Goal: Task Accomplishment & Management: Manage account settings

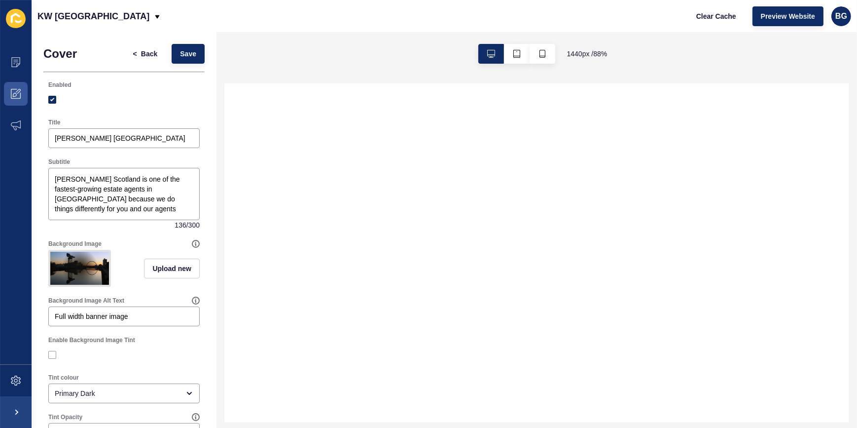
select select
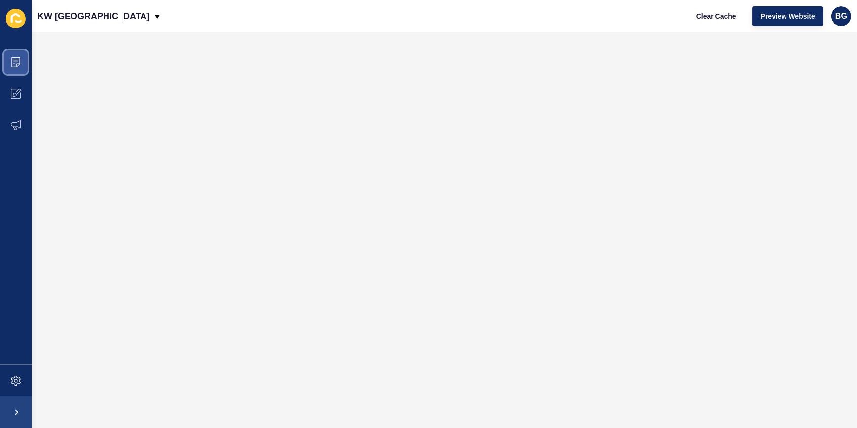
click at [19, 60] on icon at bounding box center [16, 62] width 10 height 10
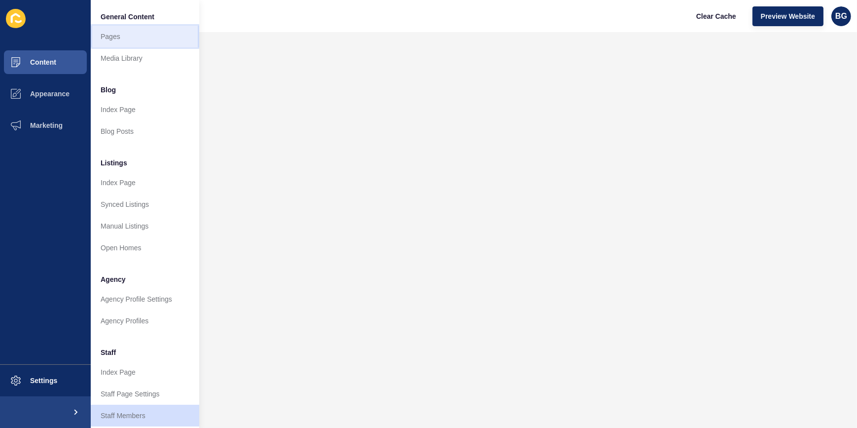
click at [138, 41] on link "Pages" at bounding box center [145, 37] width 109 height 22
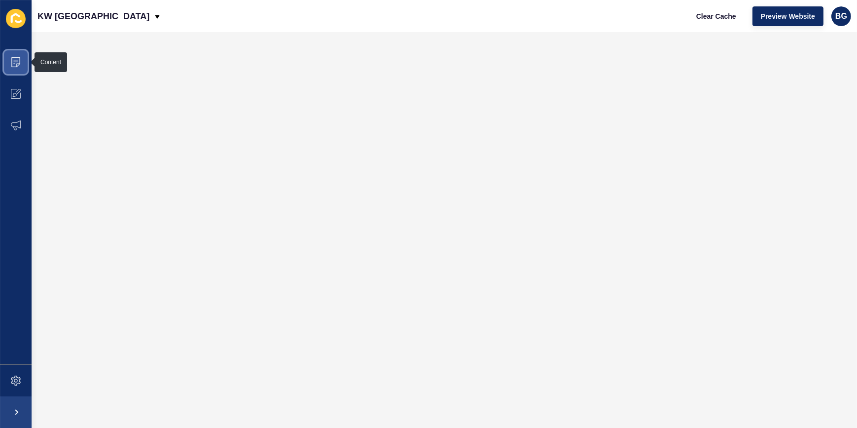
click at [11, 60] on icon at bounding box center [15, 62] width 9 height 10
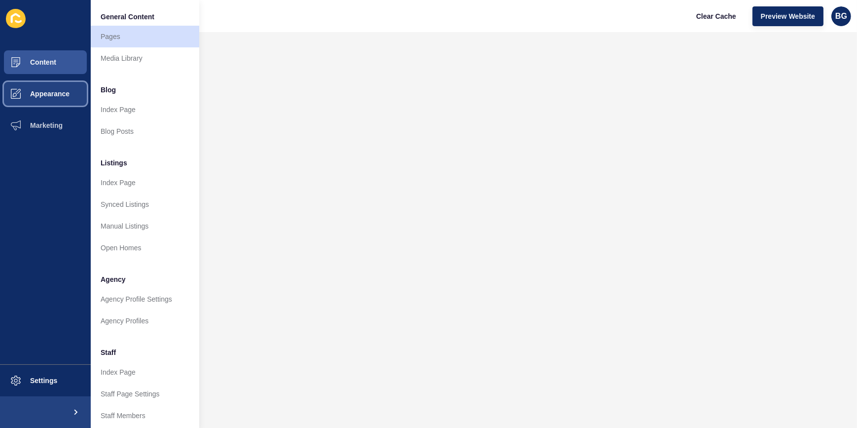
click at [65, 95] on span "Appearance" at bounding box center [34, 94] width 71 height 8
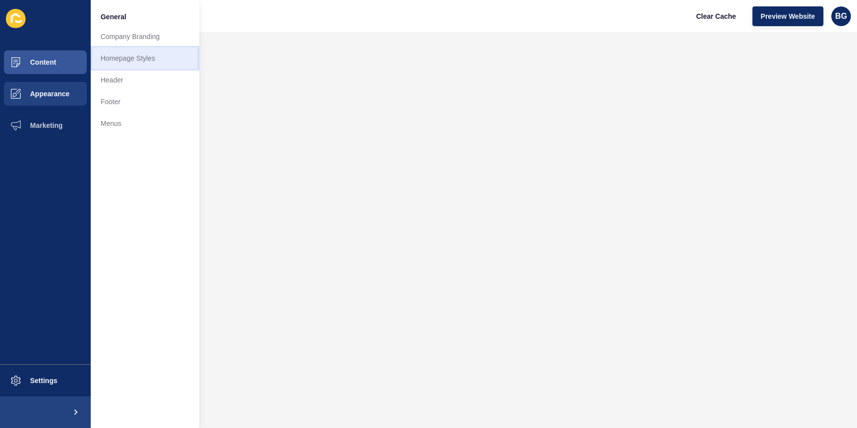
click at [137, 59] on link "Homepage Styles" at bounding box center [145, 58] width 109 height 22
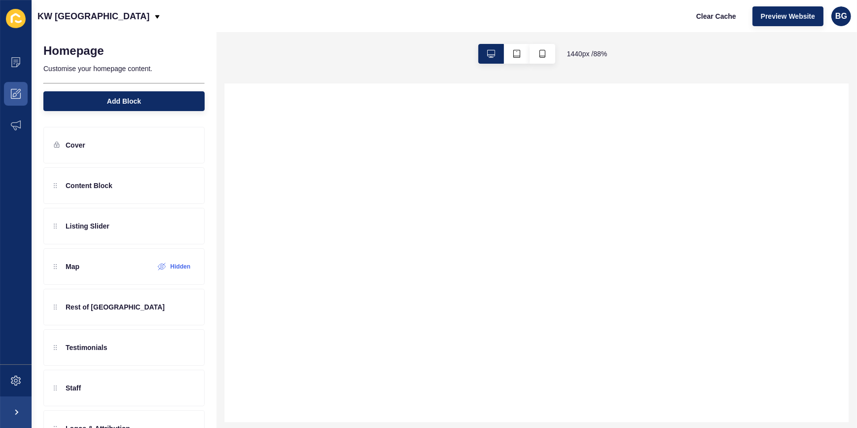
select select
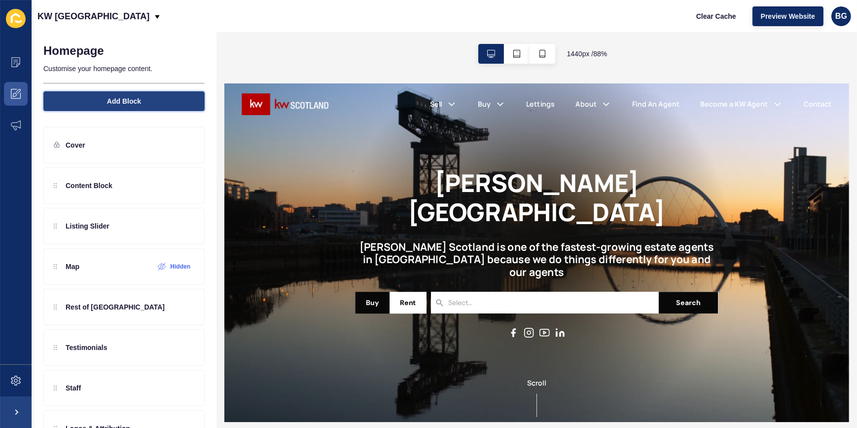
click at [133, 102] on span "Add Block" at bounding box center [124, 101] width 34 height 10
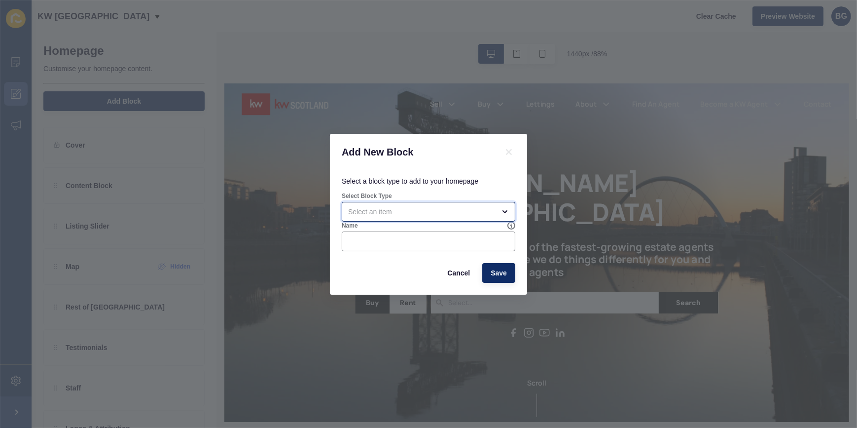
click at [480, 212] on div "open menu" at bounding box center [421, 212] width 147 height 10
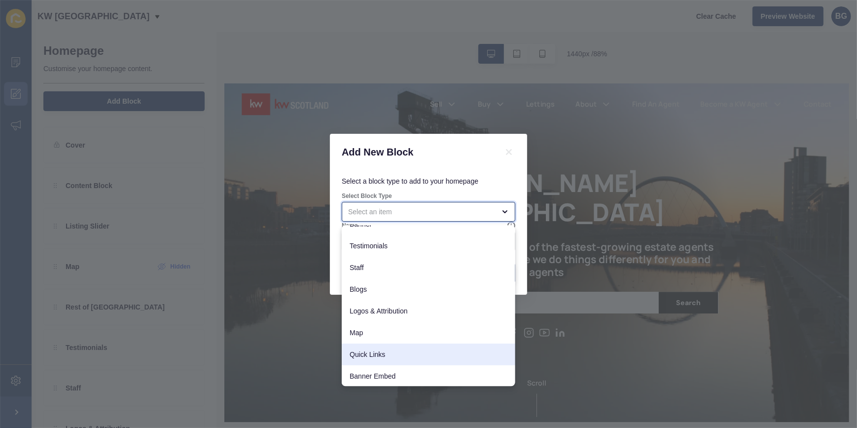
scroll to position [77, 0]
click at [385, 355] on span "Quick Links" at bounding box center [429, 354] width 158 height 10
type input "Quick Links"
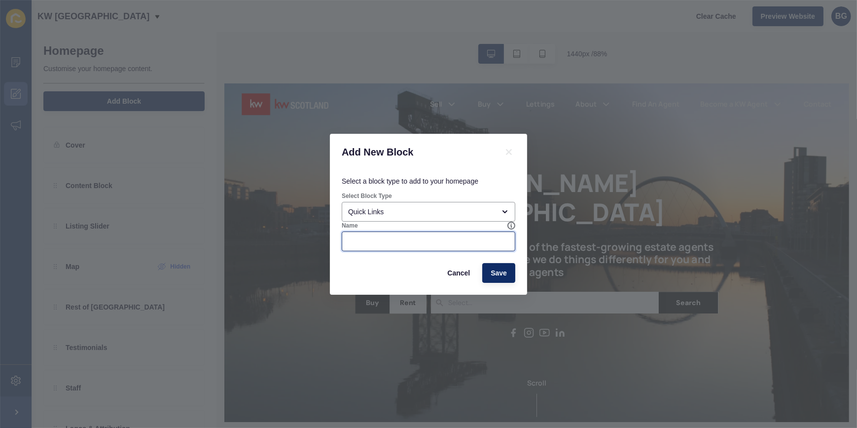
click at [394, 240] on input "Name" at bounding box center [428, 241] width 161 height 10
type input "Click Here For A Free, Instant Valuation!"
click at [506, 272] on span "Save" at bounding box center [499, 273] width 16 height 10
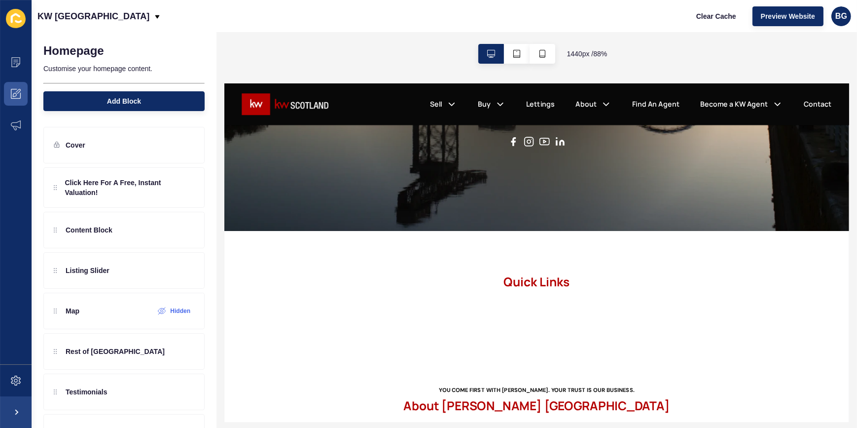
scroll to position [314, 0]
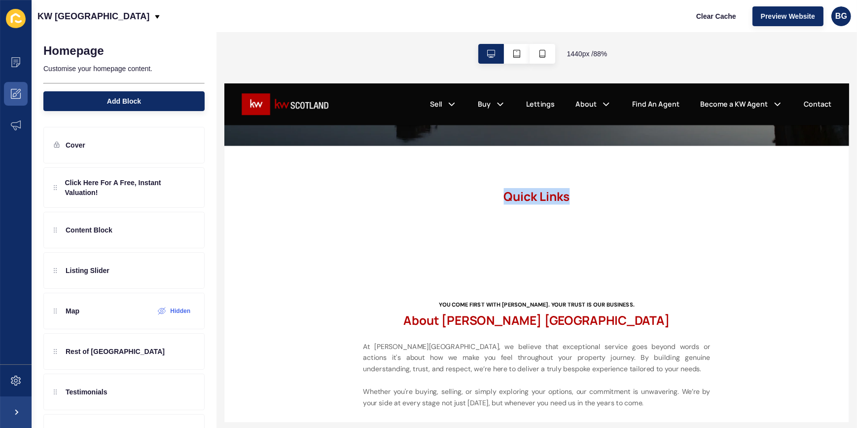
drag, startPoint x: 612, startPoint y: 211, endPoint x: 521, endPoint y: 212, distance: 90.8
click at [521, 212] on h2 "Quick Links" at bounding box center [579, 211] width 408 height 16
click at [182, 188] on icon at bounding box center [186, 187] width 9 height 8
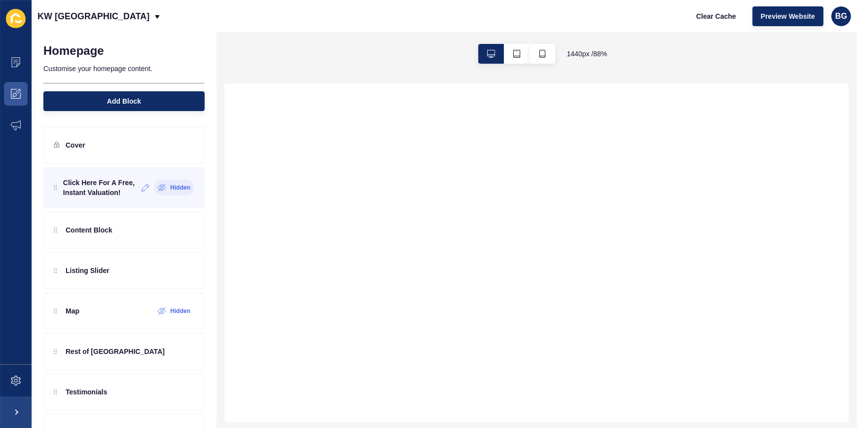
select select
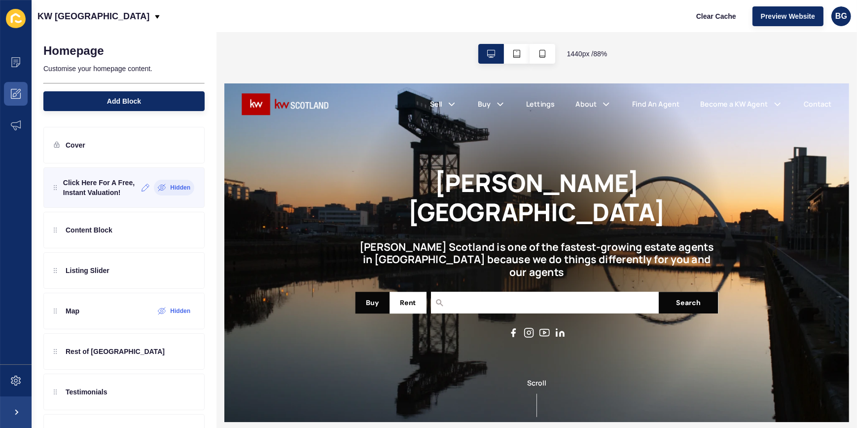
scroll to position [0, 0]
click at [53, 192] on div "Click Here For A Free, Instant Valuation! Hidden" at bounding box center [123, 187] width 161 height 40
click at [142, 191] on icon at bounding box center [146, 187] width 8 height 8
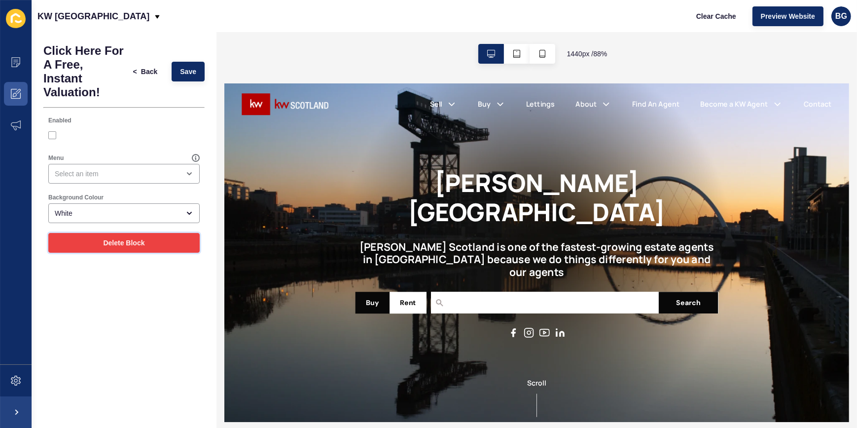
click at [138, 245] on span "Delete Block" at bounding box center [123, 243] width 41 height 10
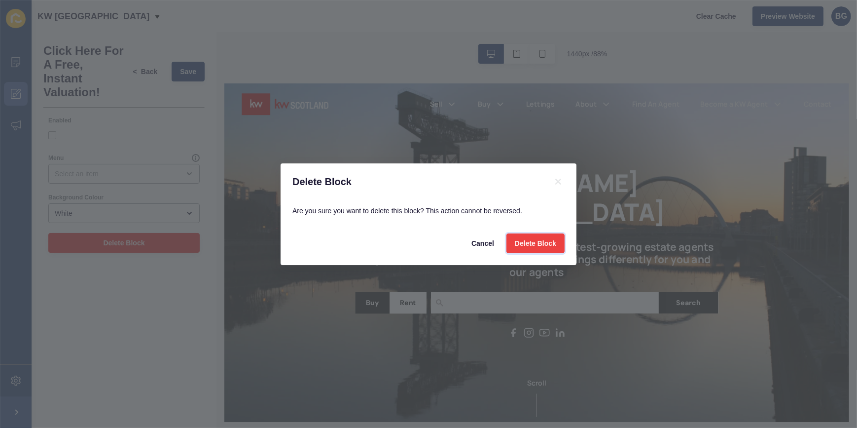
click at [526, 242] on span "Delete Block" at bounding box center [535, 243] width 41 height 10
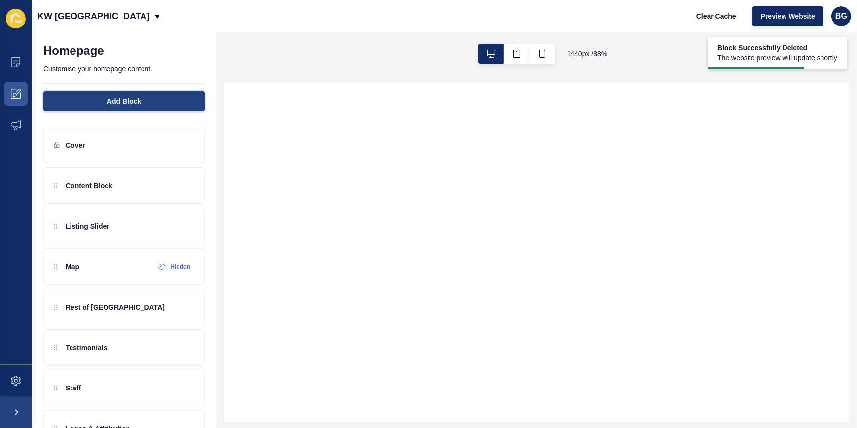
click at [138, 96] on button "Add Block" at bounding box center [123, 101] width 161 height 20
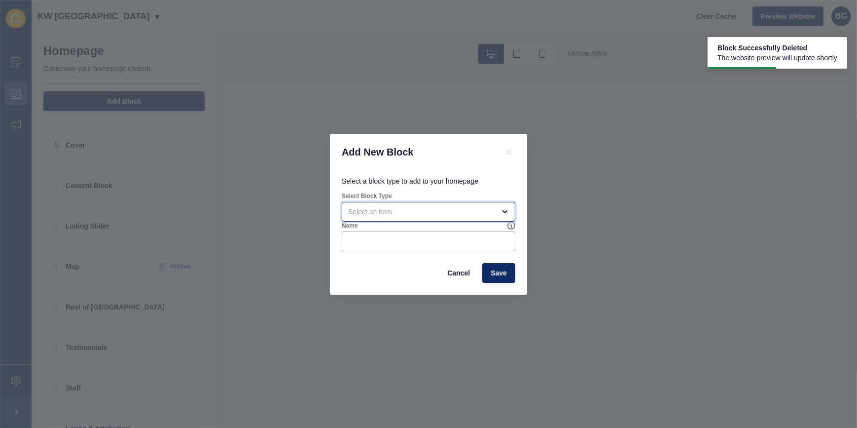
click at [459, 213] on div "open menu" at bounding box center [421, 212] width 147 height 10
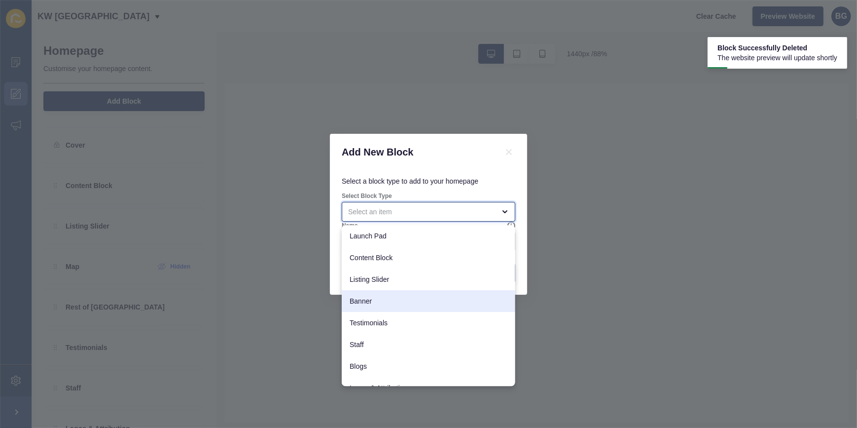
click at [418, 306] on div "Banner" at bounding box center [429, 301] width 174 height 22
type input "Banner"
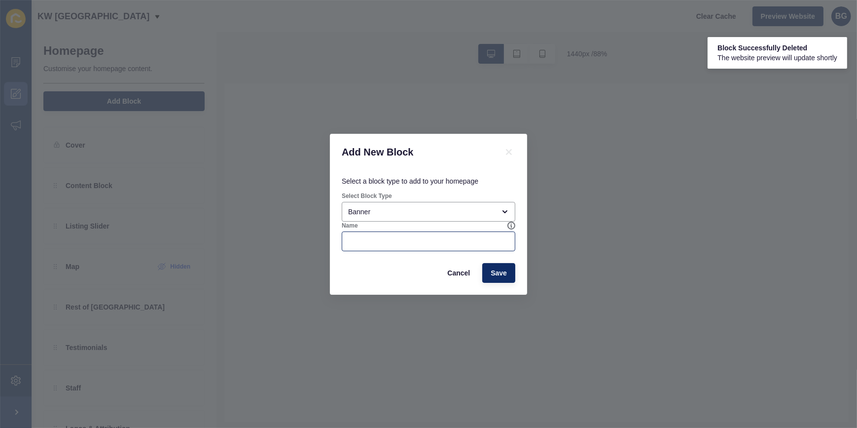
click at [422, 251] on div at bounding box center [429, 241] width 174 height 20
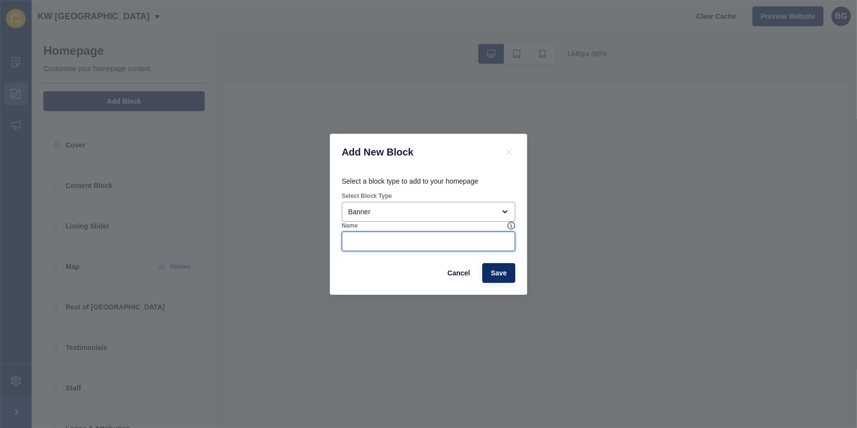
select select
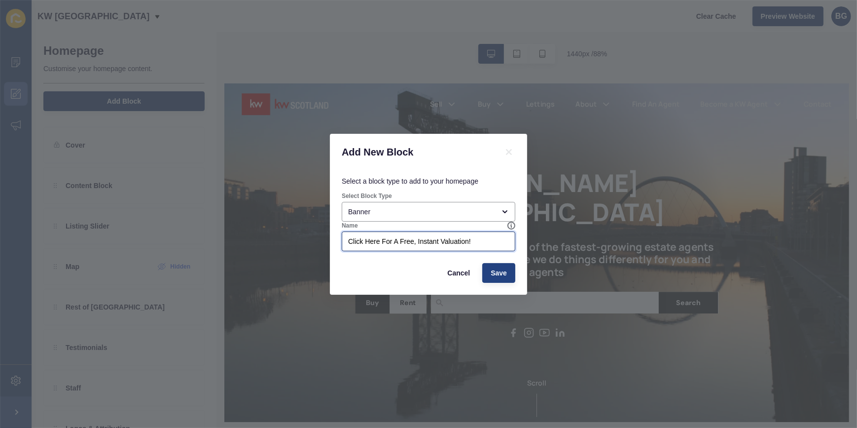
type input "Click Here For A Free, Instant Valuation!"
click at [510, 273] on button "Save" at bounding box center [498, 273] width 33 height 20
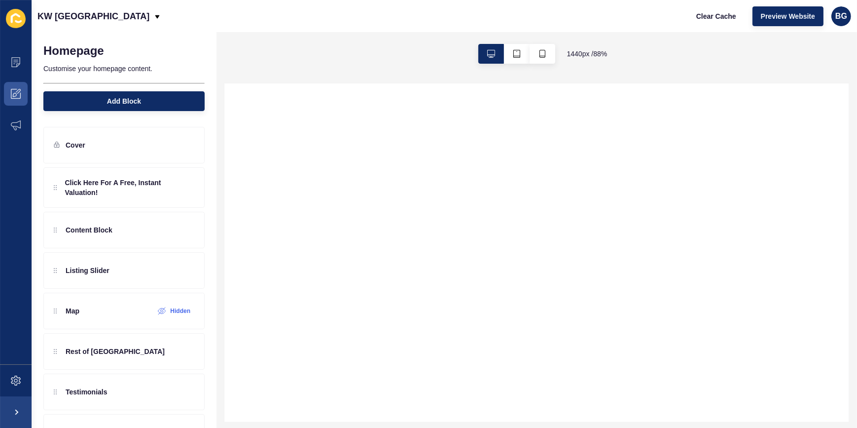
select select
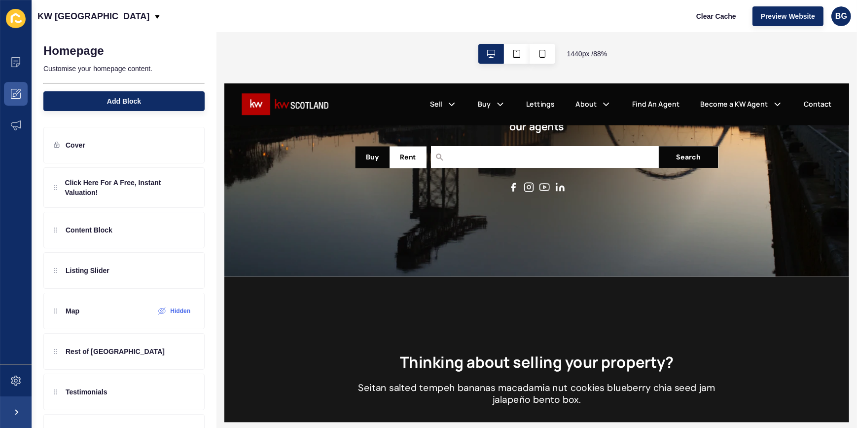
scroll to position [314, 0]
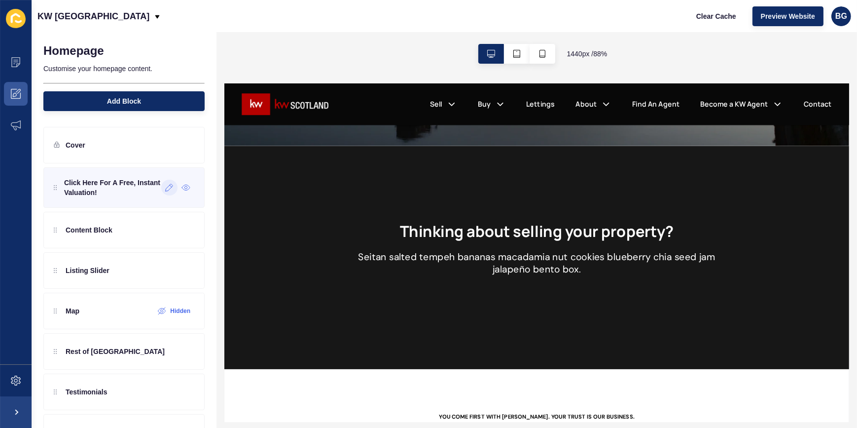
click at [165, 187] on icon at bounding box center [169, 187] width 8 height 8
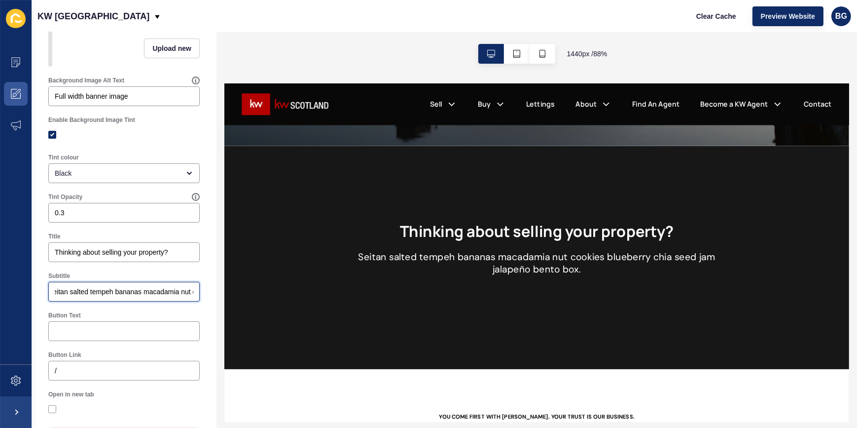
scroll to position [0, 0]
drag, startPoint x: 186, startPoint y: 298, endPoint x: 24, endPoint y: 298, distance: 162.3
click at [25, 298] on div "Content Appearance Marketing Settings KW [GEOGRAPHIC_DATA] Clear Cache Preview …" at bounding box center [428, 214] width 857 height 428
drag, startPoint x: 189, startPoint y: 299, endPoint x: 40, endPoint y: 299, distance: 149.4
click at [41, 299] on div "Click Here For A Free, Instant Valuation! < Back Save Enabled Image Upload new …" at bounding box center [124, 181] width 185 height 566
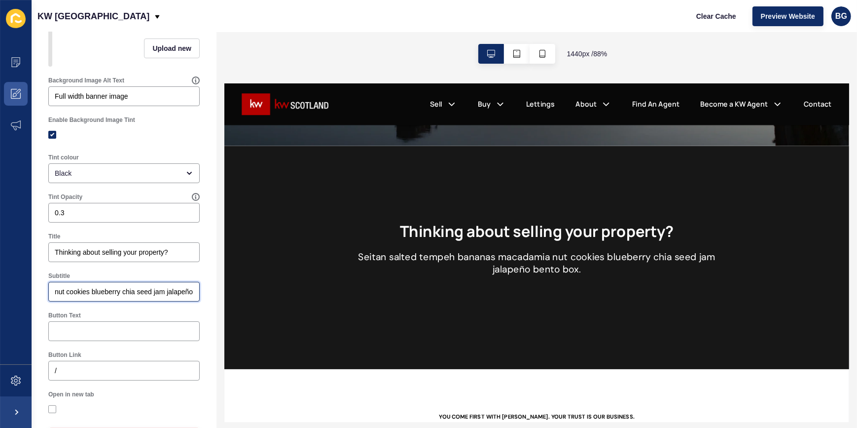
click at [181, 296] on input "nut cookies blueberry chia seed jam jalapeño bento box." at bounding box center [124, 292] width 139 height 10
drag, startPoint x: 186, startPoint y: 298, endPoint x: 106, endPoint y: 296, distance: 80.9
click at [106, 296] on input "nut cookies blueberry chia seed jam jalapeño bento box." at bounding box center [124, 292] width 139 height 10
type input "nut cookies bluebeño bento box."
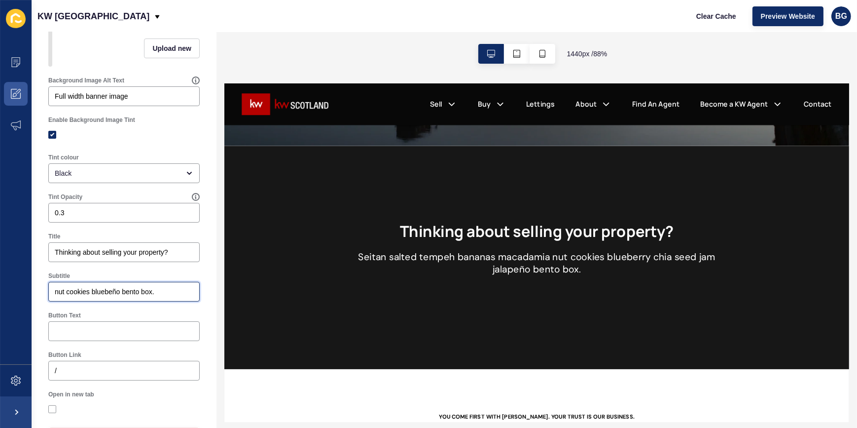
scroll to position [0, 0]
drag, startPoint x: 173, startPoint y: 297, endPoint x: 22, endPoint y: 298, distance: 151.4
click at [25, 299] on div "Content Appearance Marketing Settings KW [GEOGRAPHIC_DATA] Clear Cache Preview …" at bounding box center [428, 214] width 857 height 428
type input "Click the link below for a FREE, INSTANT Valuation [DATE]!"
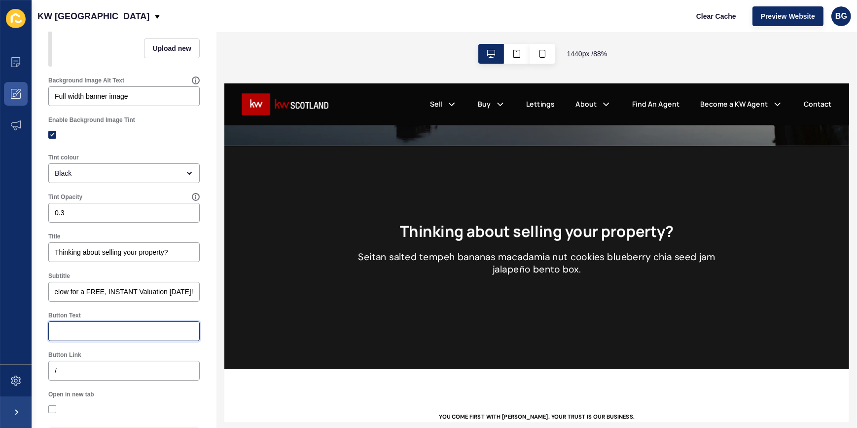
click at [150, 336] on input "Button Text" at bounding box center [124, 331] width 139 height 10
type input "Click Here"
click at [104, 375] on input "/" at bounding box center [124, 370] width 139 height 10
click at [88, 375] on input "/" at bounding box center [124, 370] width 139 height 10
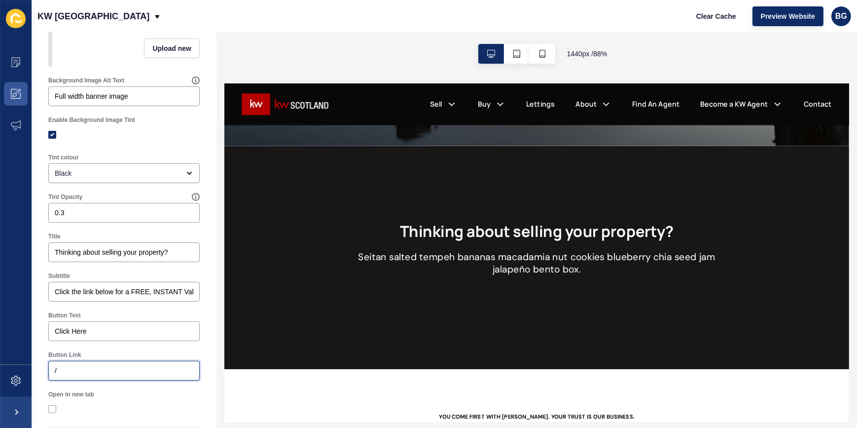
paste input "[URL][DOMAIN_NAME]"
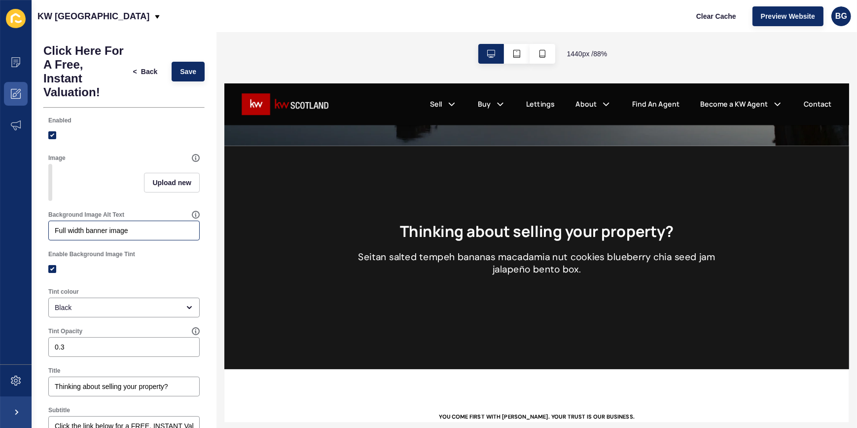
type input "/[URL][DOMAIN_NAME]"
click at [149, 235] on input "Full width banner image" at bounding box center [124, 230] width 139 height 10
click at [178, 273] on div at bounding box center [123, 268] width 151 height 9
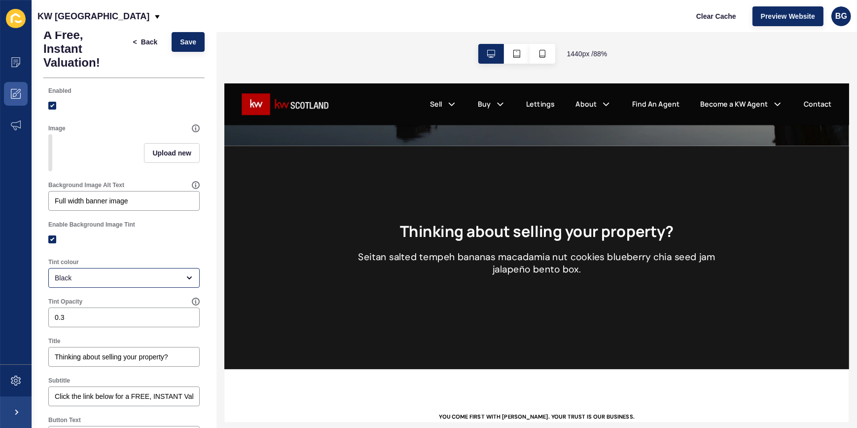
scroll to position [44, 0]
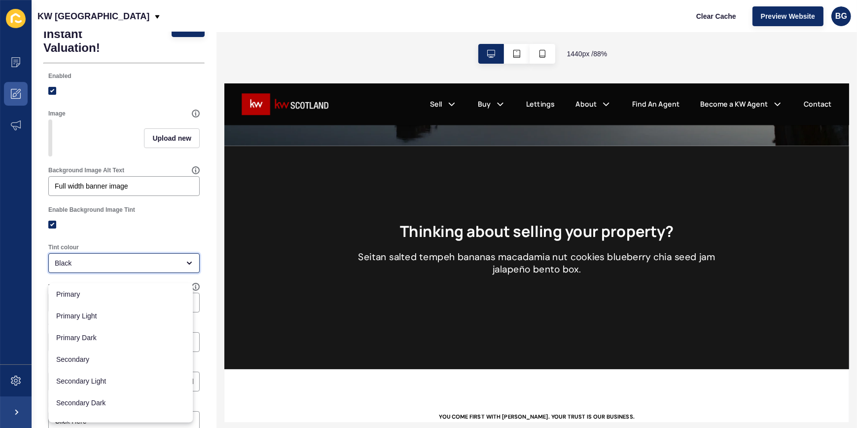
click at [161, 268] on div "Black" at bounding box center [117, 263] width 125 height 10
click at [104, 337] on span "Primary Dark" at bounding box center [120, 337] width 129 height 10
type input "Primary Dark"
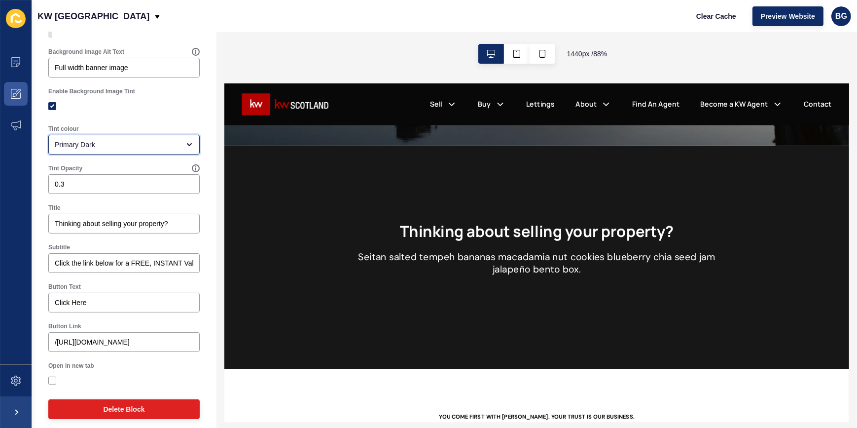
scroll to position [177, 0]
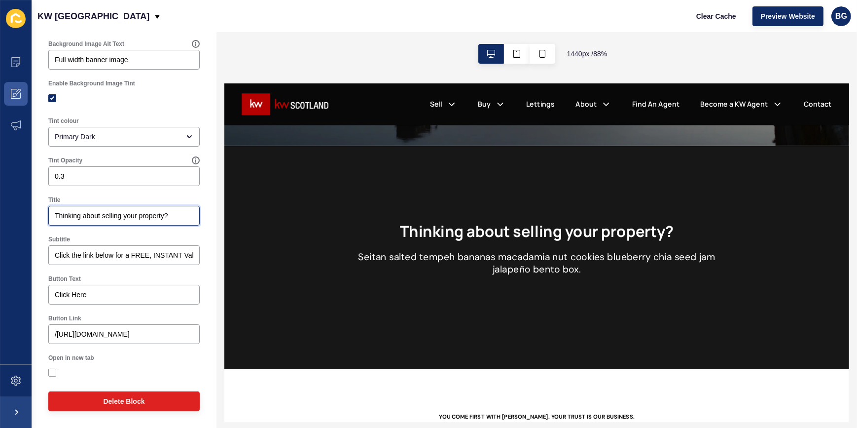
click at [85, 215] on input "Thinking about selling your property?" at bounding box center [124, 216] width 139 height 10
click at [105, 214] on input "Thinking About selling your property?" at bounding box center [124, 216] width 139 height 10
click at [130, 214] on input "Thinking About Selling your property?" at bounding box center [124, 216] width 139 height 10
click at [145, 218] on input "Thinking About Selling Your property?" at bounding box center [124, 216] width 139 height 10
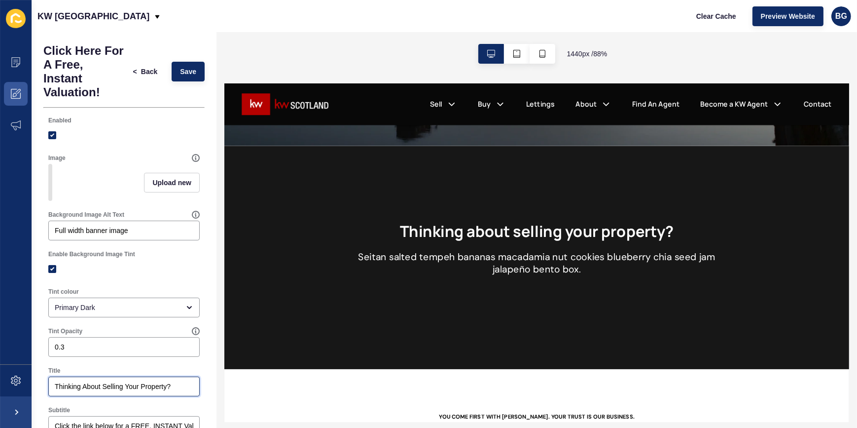
scroll to position [0, 0]
type input "Thinking About Selling Your Property?"
click at [176, 66] on button "Save" at bounding box center [188, 72] width 33 height 20
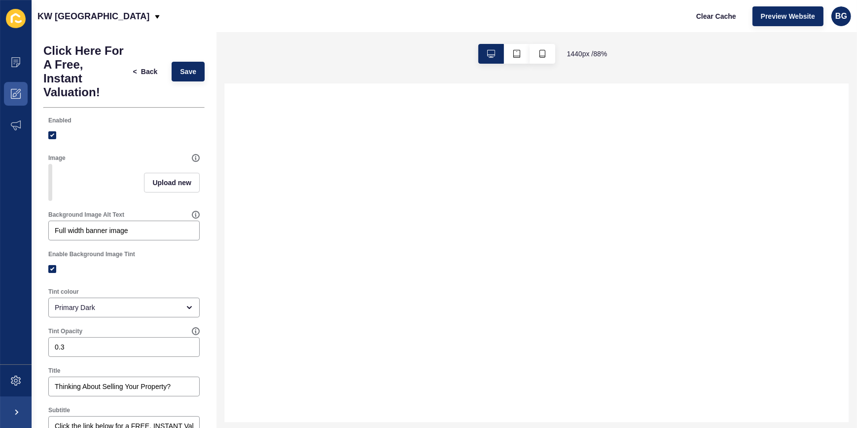
select select
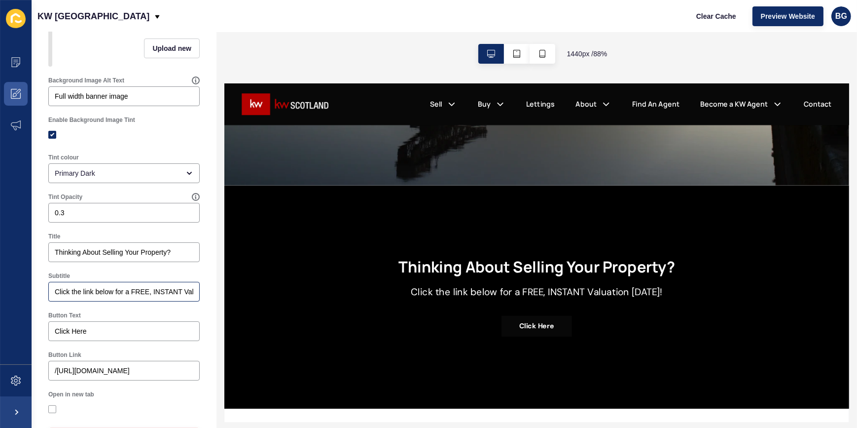
scroll to position [177, 0]
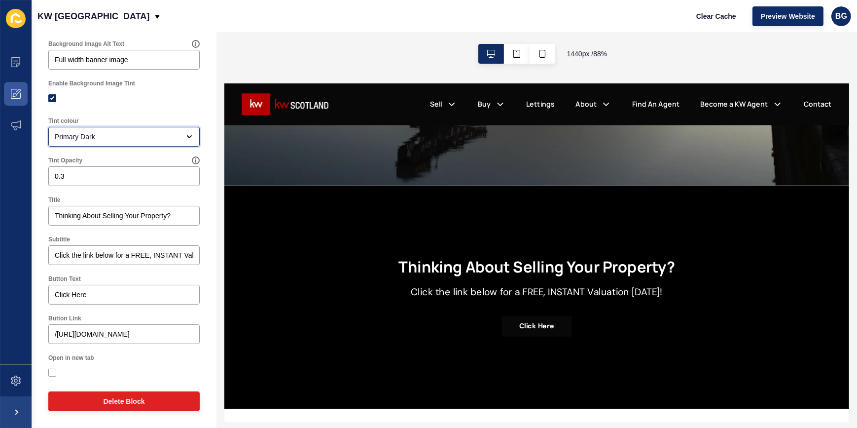
click at [180, 135] on div "open menu" at bounding box center [187, 137] width 14 height 8
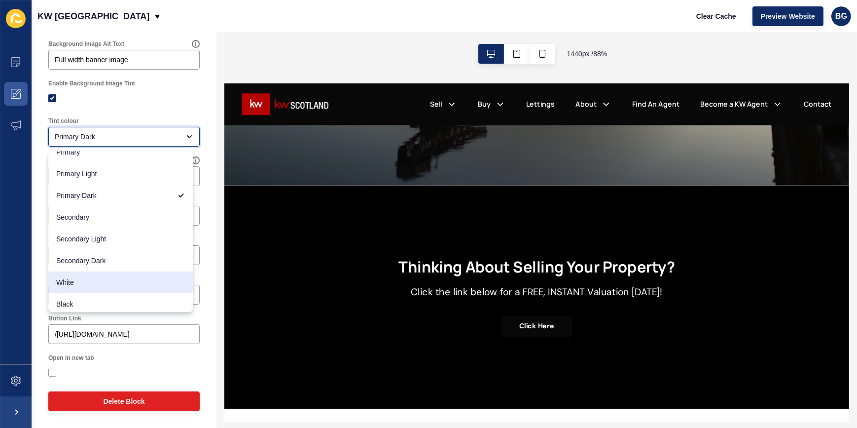
scroll to position [12, 0]
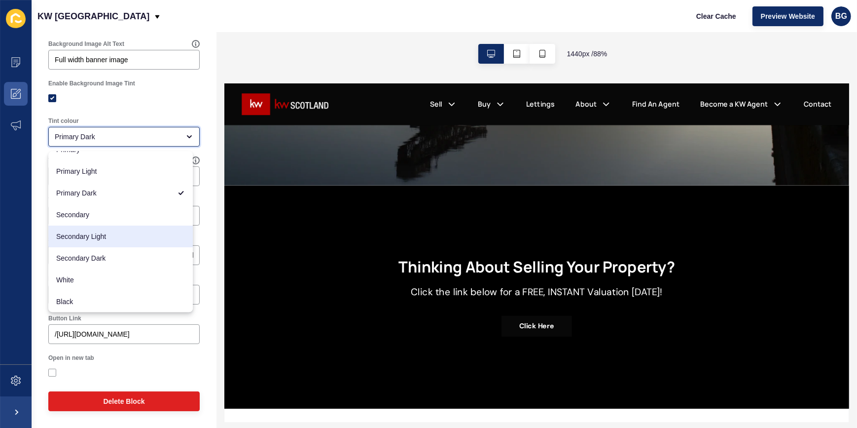
click at [113, 238] on span "Secondary Light" at bounding box center [120, 236] width 129 height 10
type input "Secondary Light"
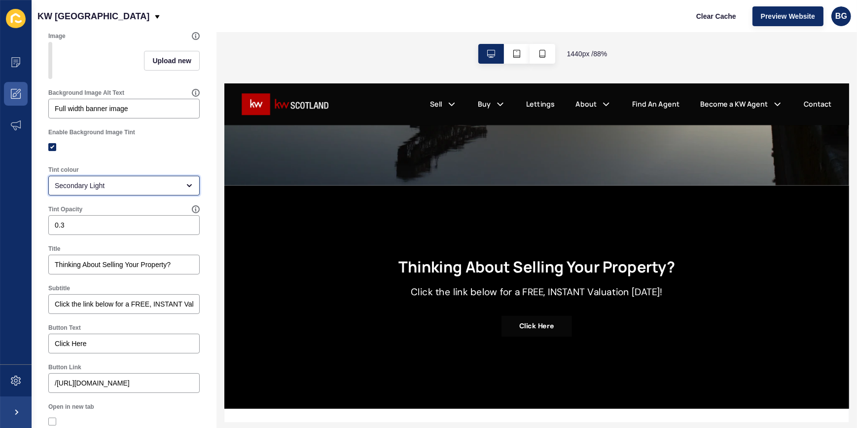
scroll to position [0, 0]
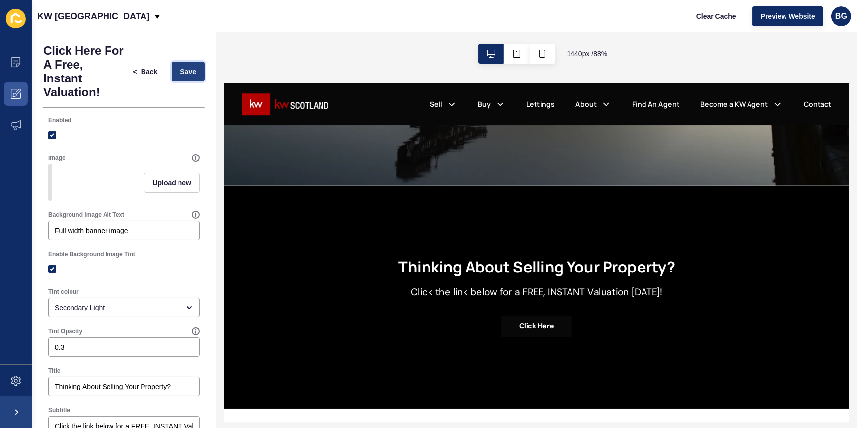
click at [184, 72] on span "Save" at bounding box center [188, 72] width 16 height 10
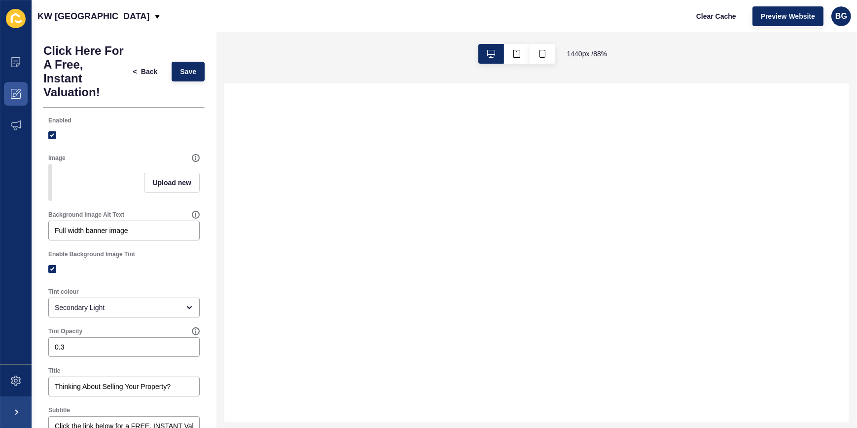
select select
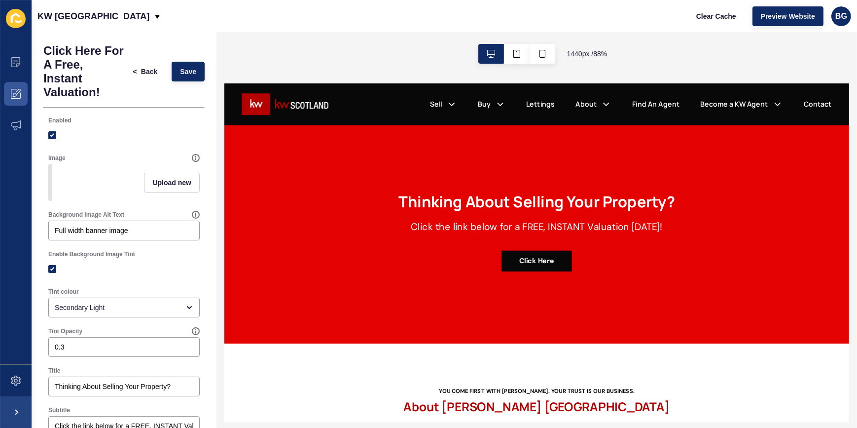
scroll to position [359, 0]
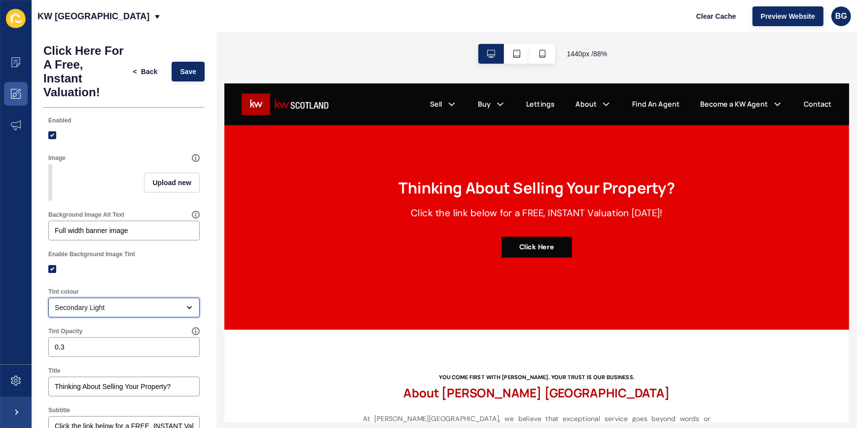
click at [180, 311] on div "open menu" at bounding box center [187, 307] width 14 height 8
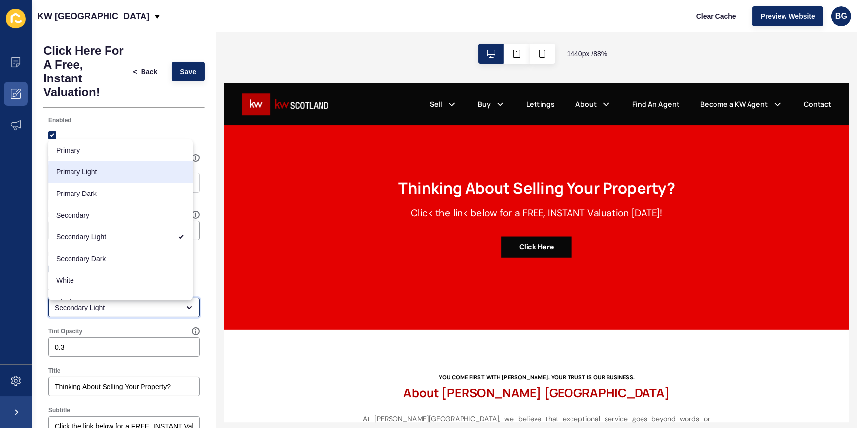
click at [118, 174] on span "Primary Light" at bounding box center [120, 172] width 129 height 10
type input "Primary Light"
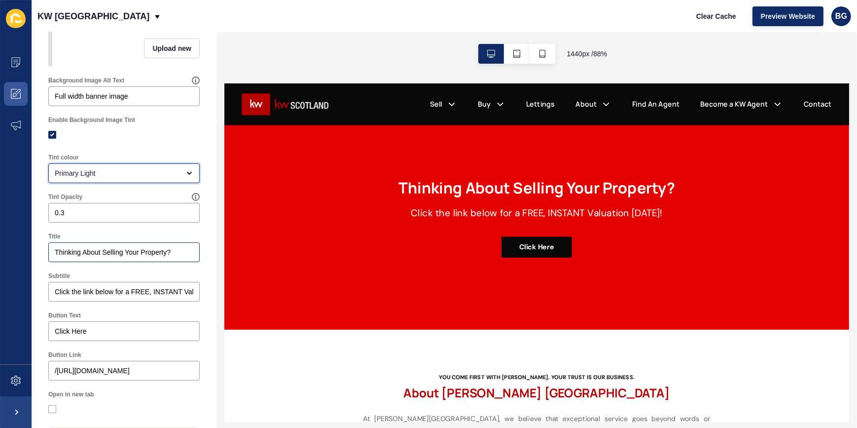
scroll to position [0, 0]
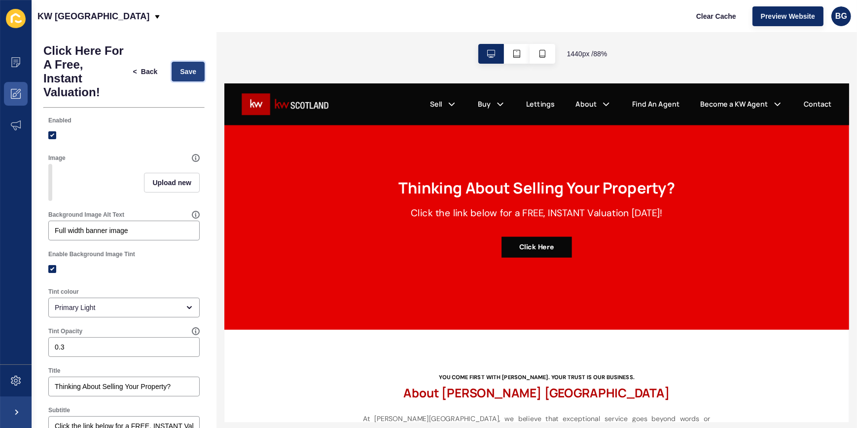
click at [186, 71] on span "Save" at bounding box center [188, 72] width 16 height 10
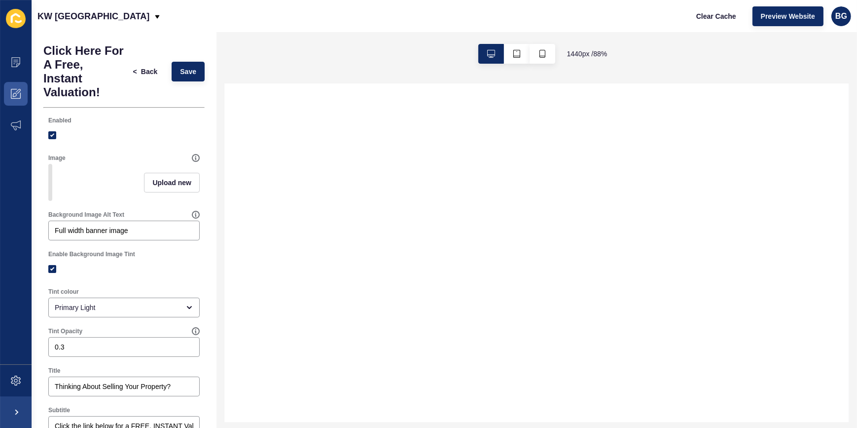
select select
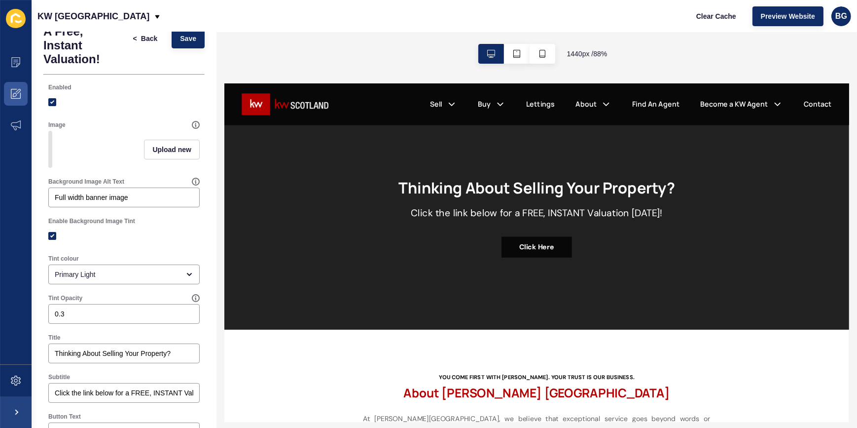
scroll to position [89, 0]
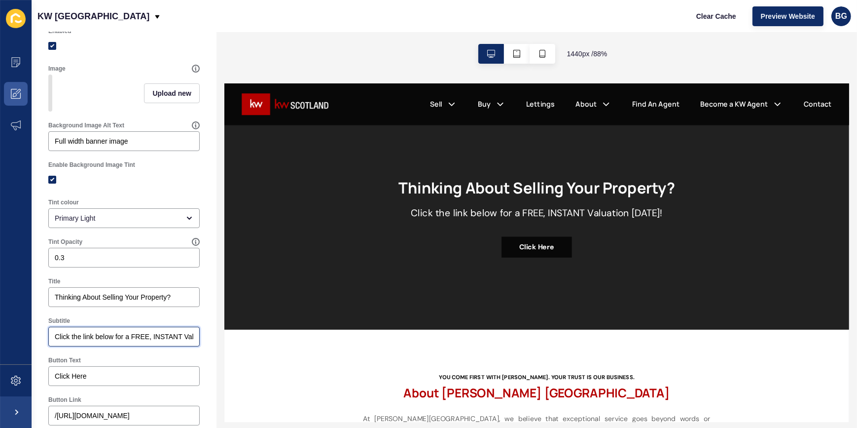
click at [179, 341] on input "Click the link below for a FREE, INSTANT Valuation [DATE]!" at bounding box center [124, 336] width 139 height 10
drag, startPoint x: 182, startPoint y: 341, endPoint x: 158, endPoint y: 341, distance: 24.2
click at [158, 341] on input "Click the link below for a FREE, INSTANT Valuation [DATE]!" at bounding box center [124, 336] width 139 height 10
click at [178, 341] on input "Click the link below for a FREE, instant Valuation [DATE]!" at bounding box center [124, 336] width 139 height 10
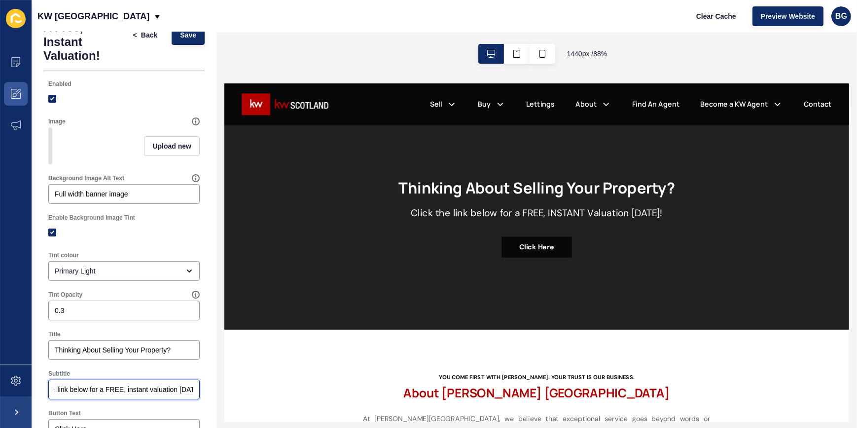
scroll to position [0, 0]
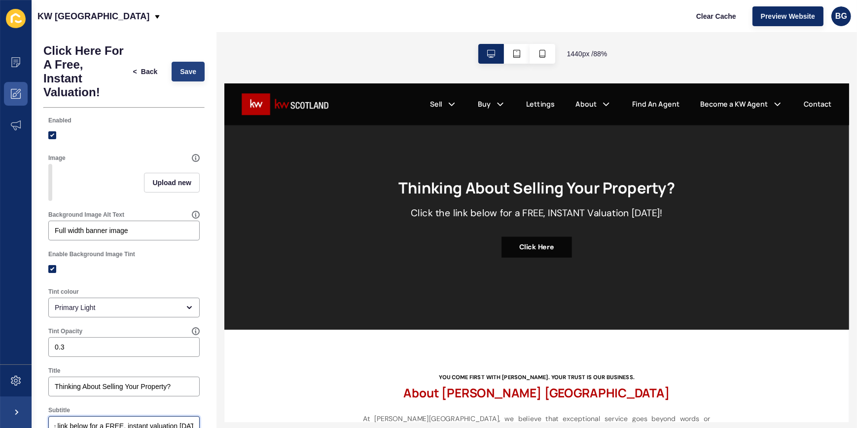
type input "Click the link below for a FREE, instant valuation [DATE]!"
click at [180, 69] on span "Save" at bounding box center [188, 72] width 16 height 10
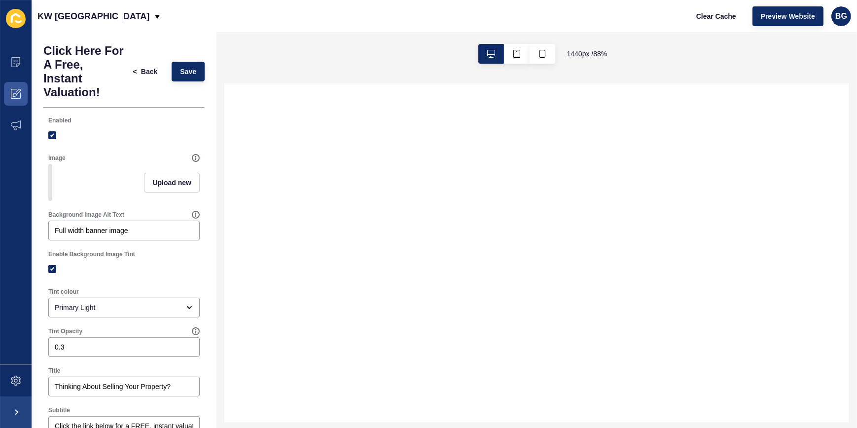
select select
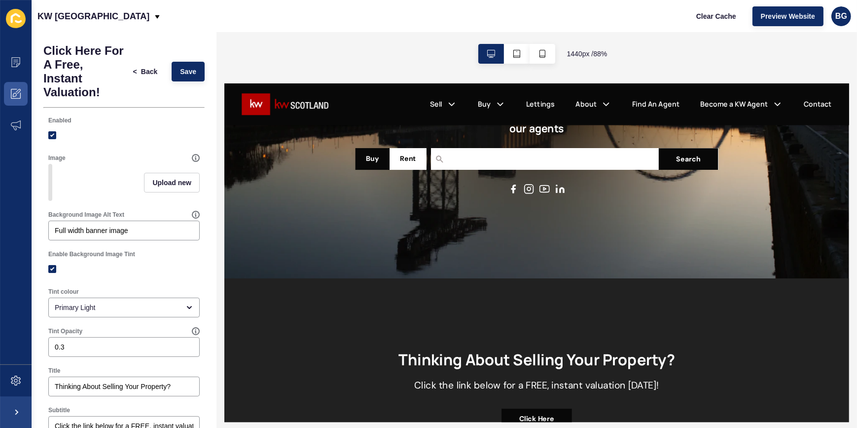
scroll to position [179, 0]
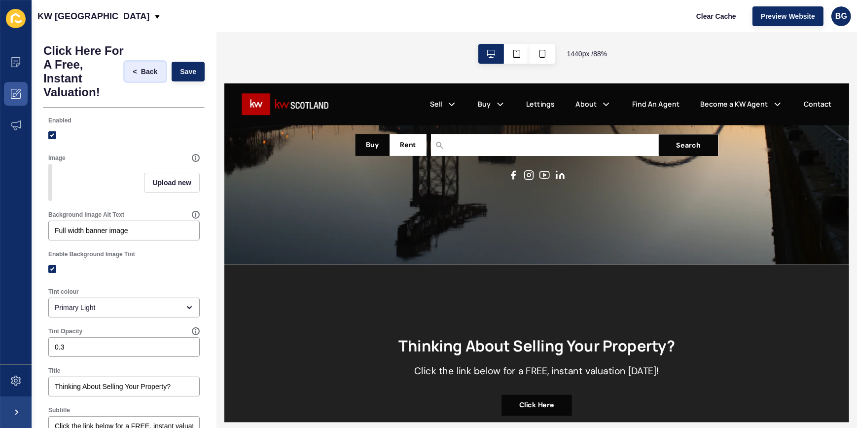
click at [146, 67] on span "Back" at bounding box center [149, 72] width 16 height 10
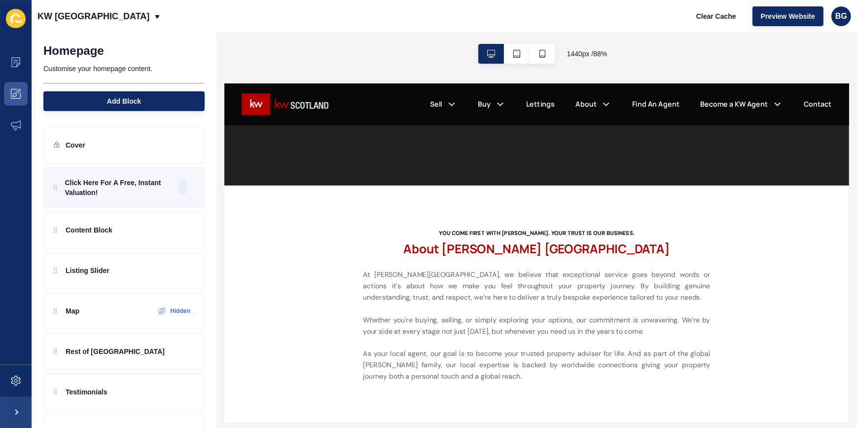
scroll to position [538, 0]
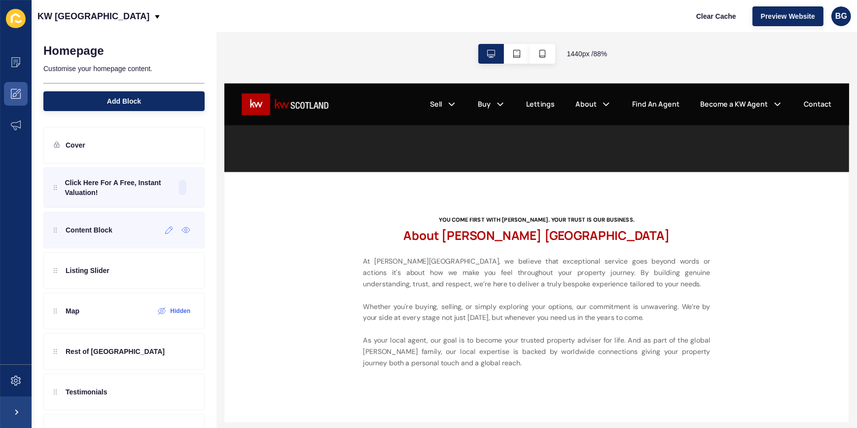
click at [109, 234] on div "Content Block" at bounding box center [83, 230] width 59 height 16
click at [165, 232] on icon at bounding box center [169, 230] width 8 height 8
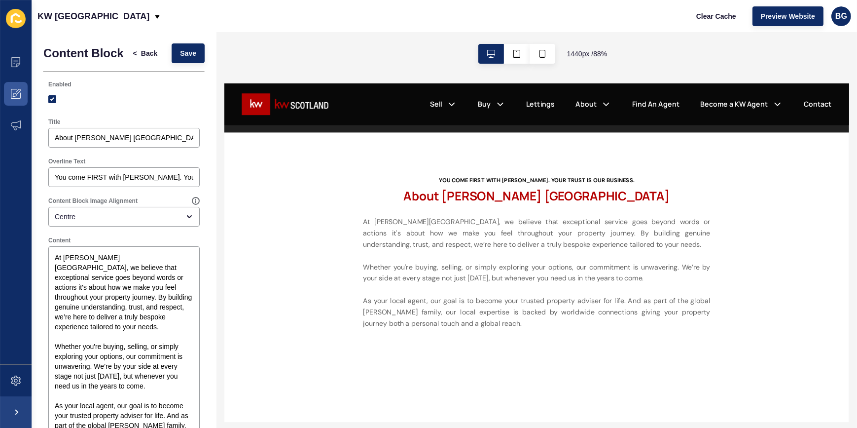
scroll to position [0, 0]
click at [141, 54] on span "Back" at bounding box center [149, 54] width 16 height 10
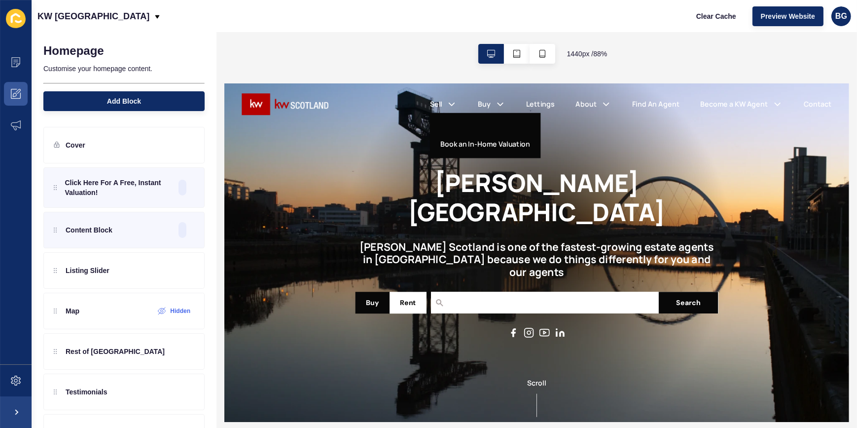
click at [484, 150] on link "Book an In-Home Valuation" at bounding box center [521, 152] width 102 height 12
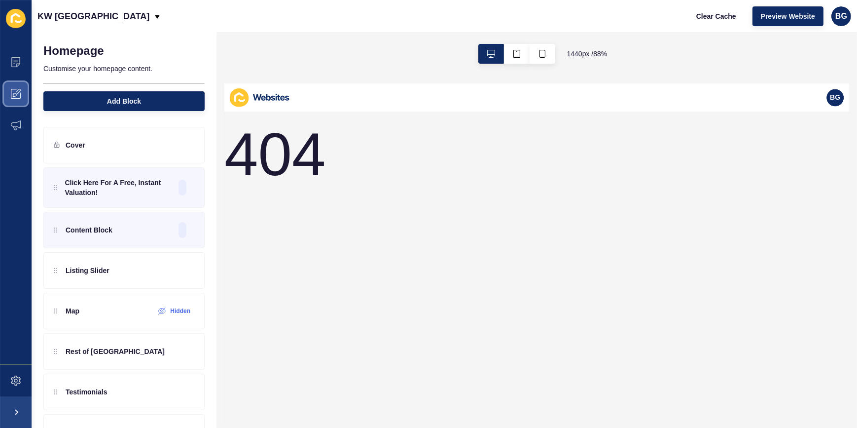
click at [12, 89] on icon at bounding box center [16, 94] width 10 height 10
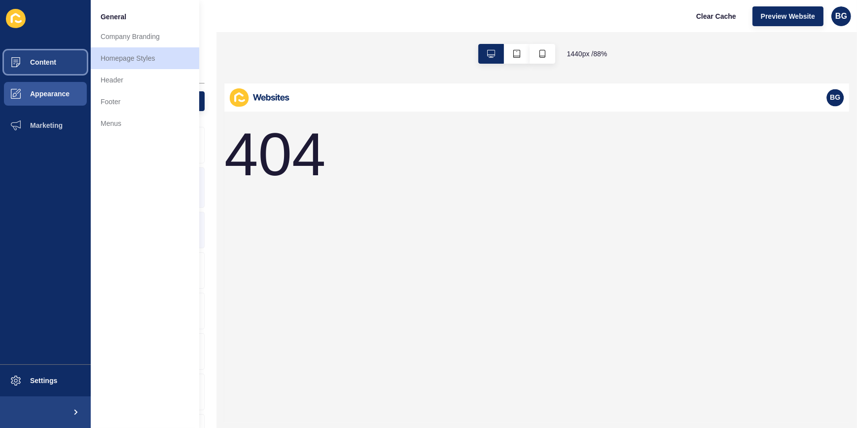
click at [49, 61] on span "Content" at bounding box center [28, 62] width 58 height 8
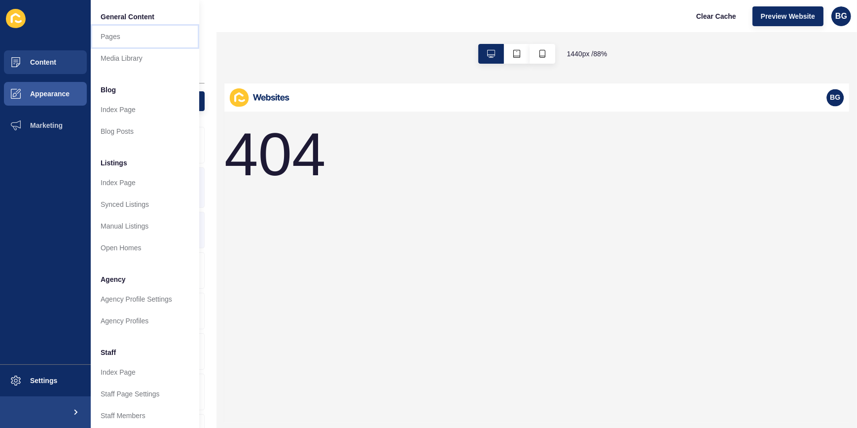
click at [123, 39] on link "Pages" at bounding box center [145, 37] width 109 height 22
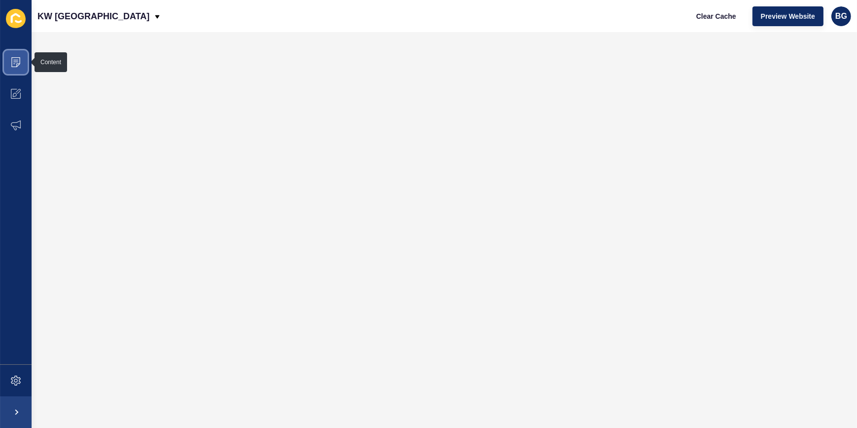
click at [20, 60] on icon at bounding box center [15, 62] width 9 height 10
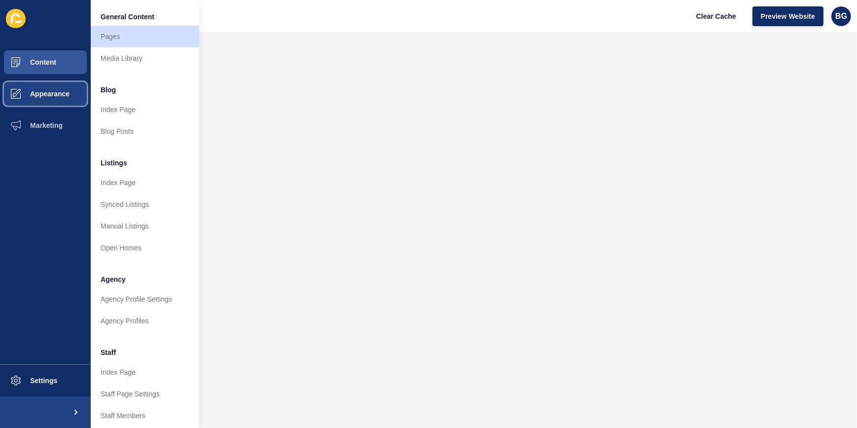
click at [69, 95] on span "Appearance" at bounding box center [34, 94] width 71 height 8
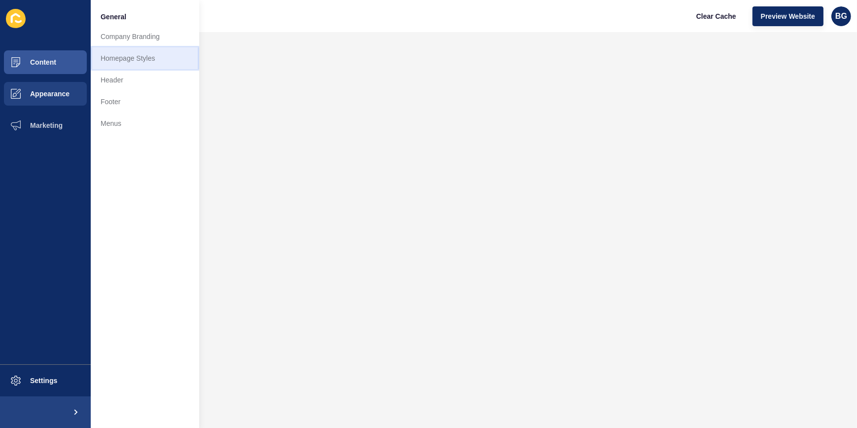
click at [151, 56] on link "Homepage Styles" at bounding box center [145, 58] width 109 height 22
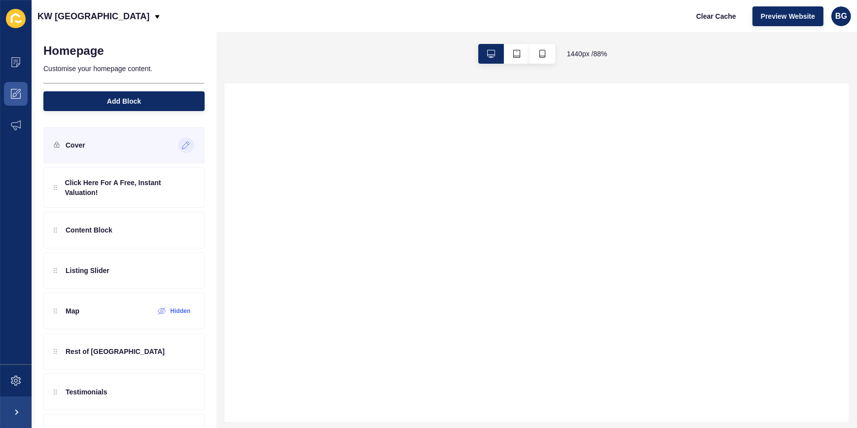
click at [182, 145] on icon at bounding box center [186, 145] width 8 height 8
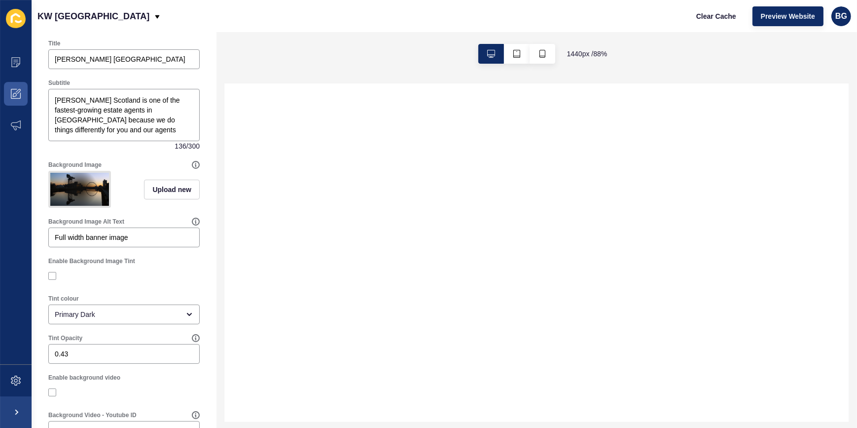
scroll to position [89, 0]
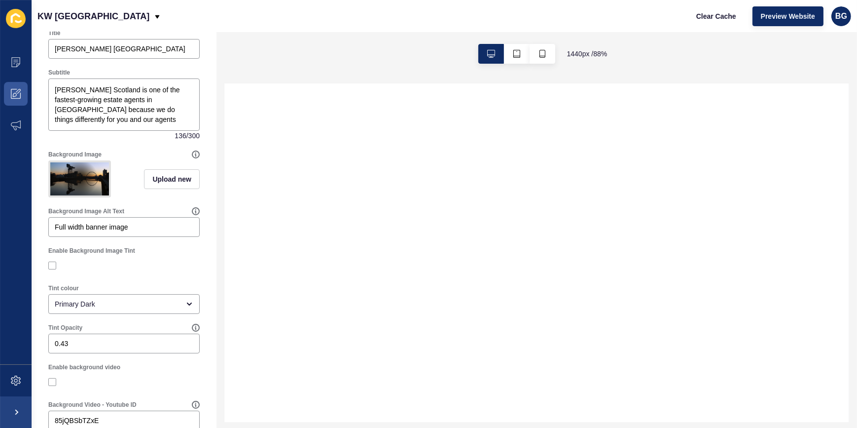
select select
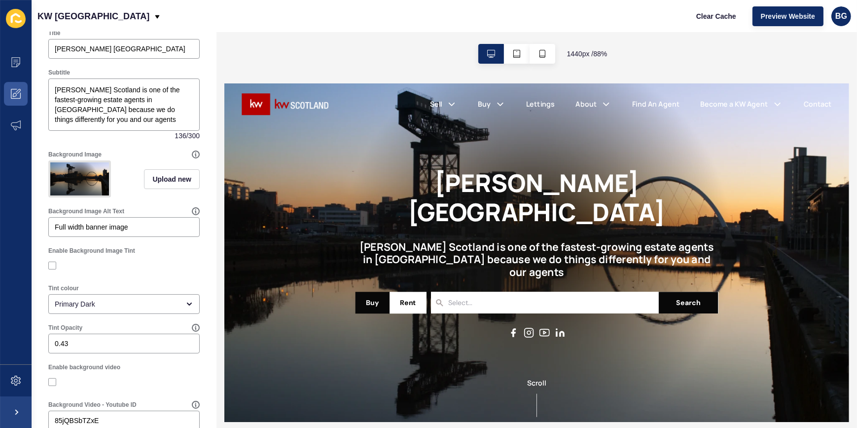
scroll to position [0, 0]
click at [192, 151] on icon at bounding box center [196, 154] width 8 height 8
click at [202, 172] on div "Cover < Back Save Enabled Title [PERSON_NAME] [GEOGRAPHIC_DATA] Subtitle [PERSO…" at bounding box center [124, 393] width 185 height 901
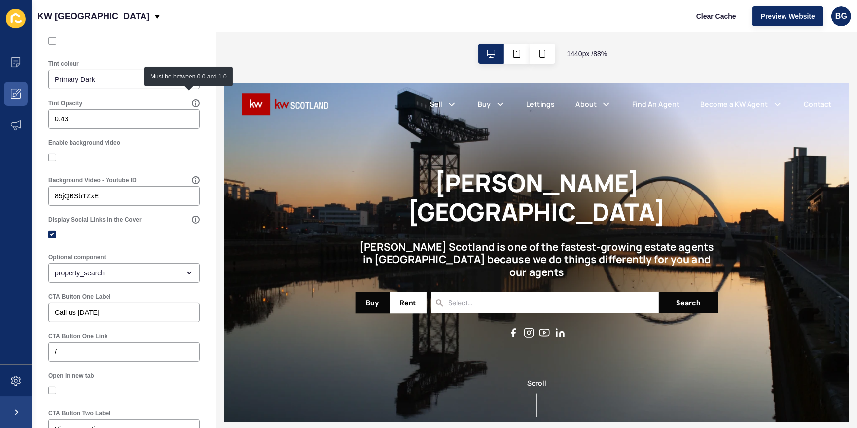
scroll to position [359, 0]
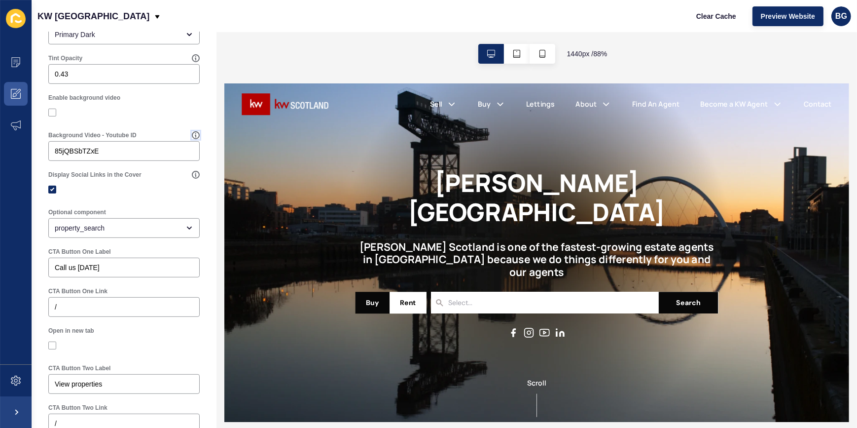
click at [192, 139] on icon at bounding box center [196, 135] width 8 height 8
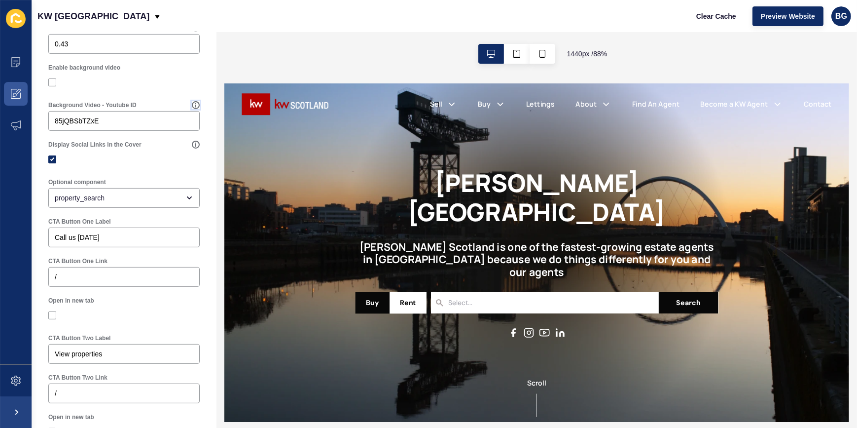
scroll to position [403, 0]
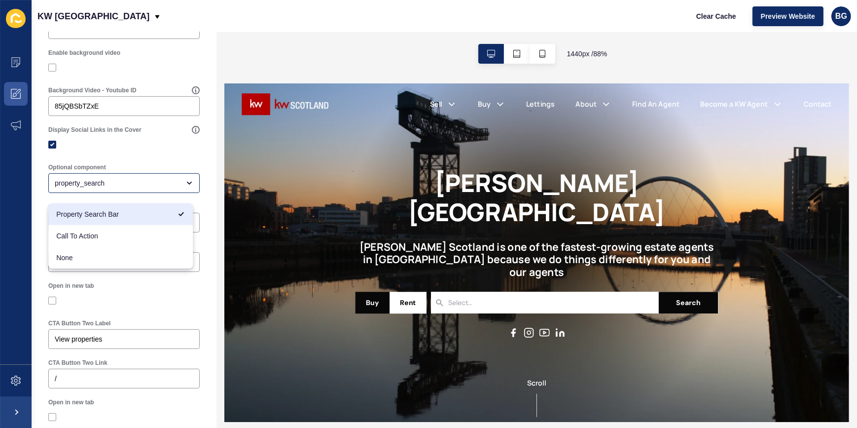
click at [193, 158] on div "Display Social Links in the Cover" at bounding box center [123, 139] width 161 height 37
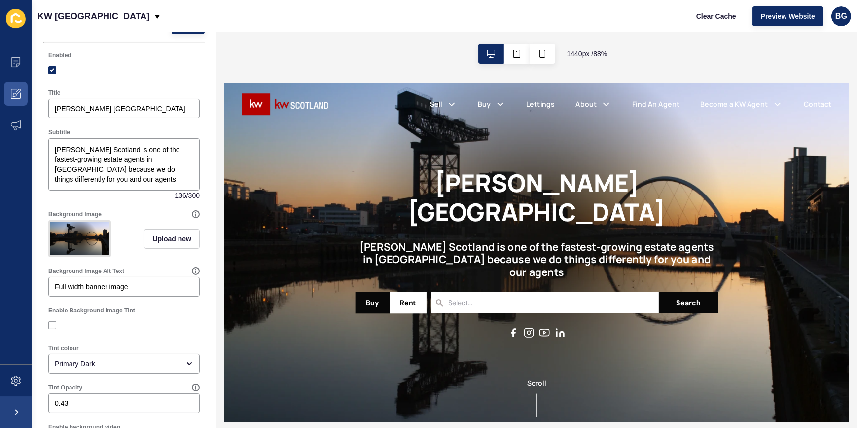
scroll to position [0, 0]
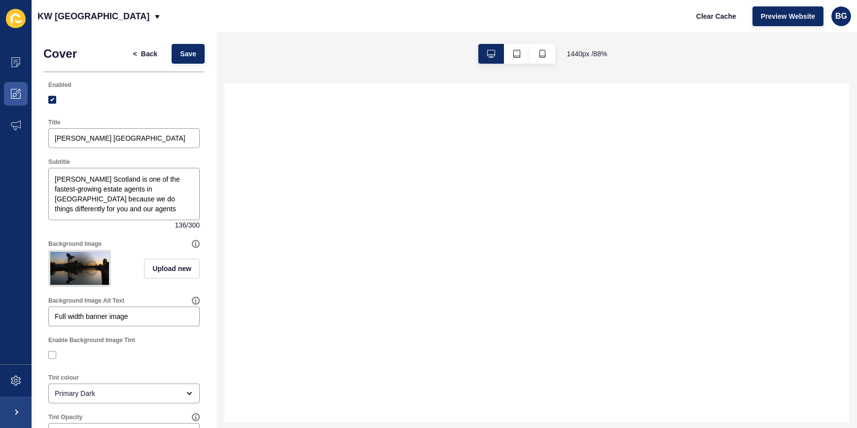
select select
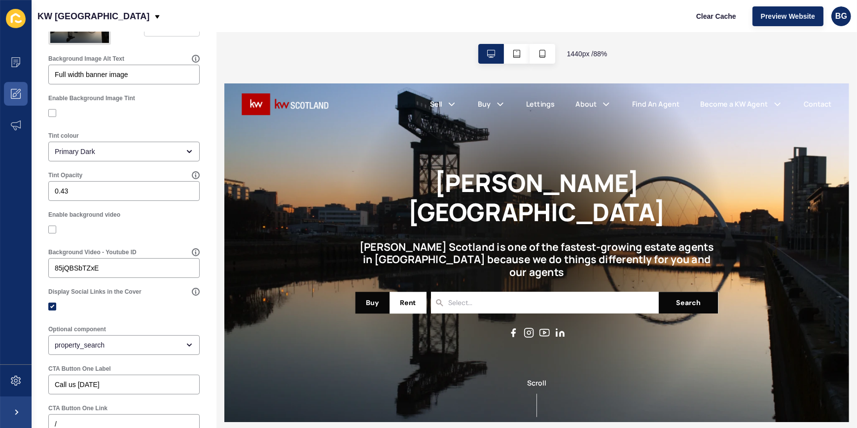
scroll to position [269, 0]
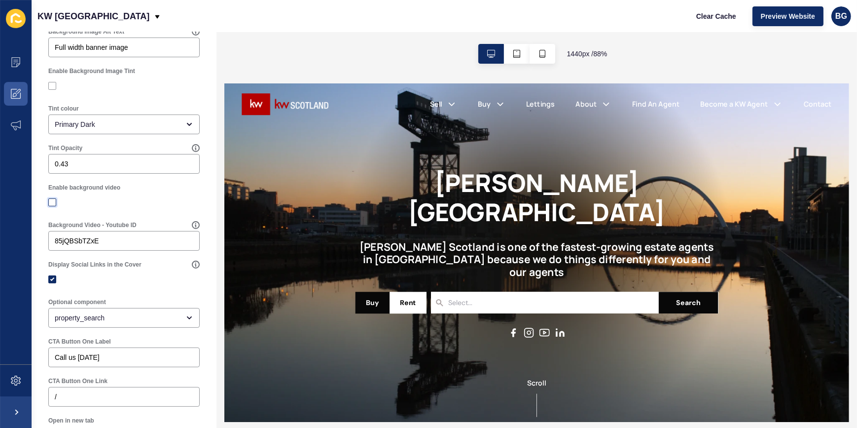
click at [49, 206] on label at bounding box center [52, 202] width 8 height 8
click at [50, 206] on input "Enable background video" at bounding box center [53, 202] width 6 height 6
checkbox input "true"
